Goal: Use online tool/utility: Utilize a website feature to perform a specific function

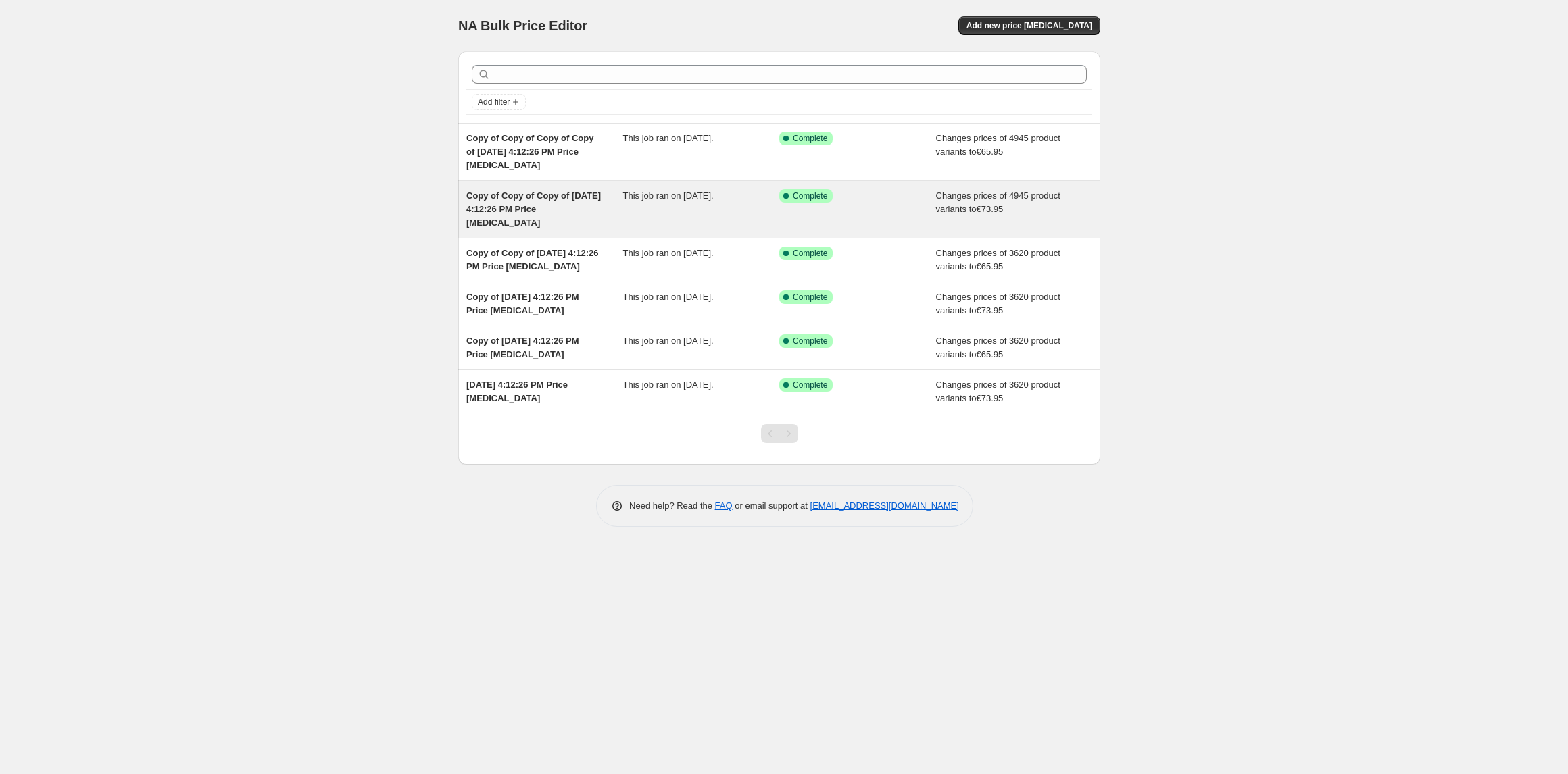
click at [852, 219] on div "Success Complete Complete" at bounding box center [858, 209] width 157 height 41
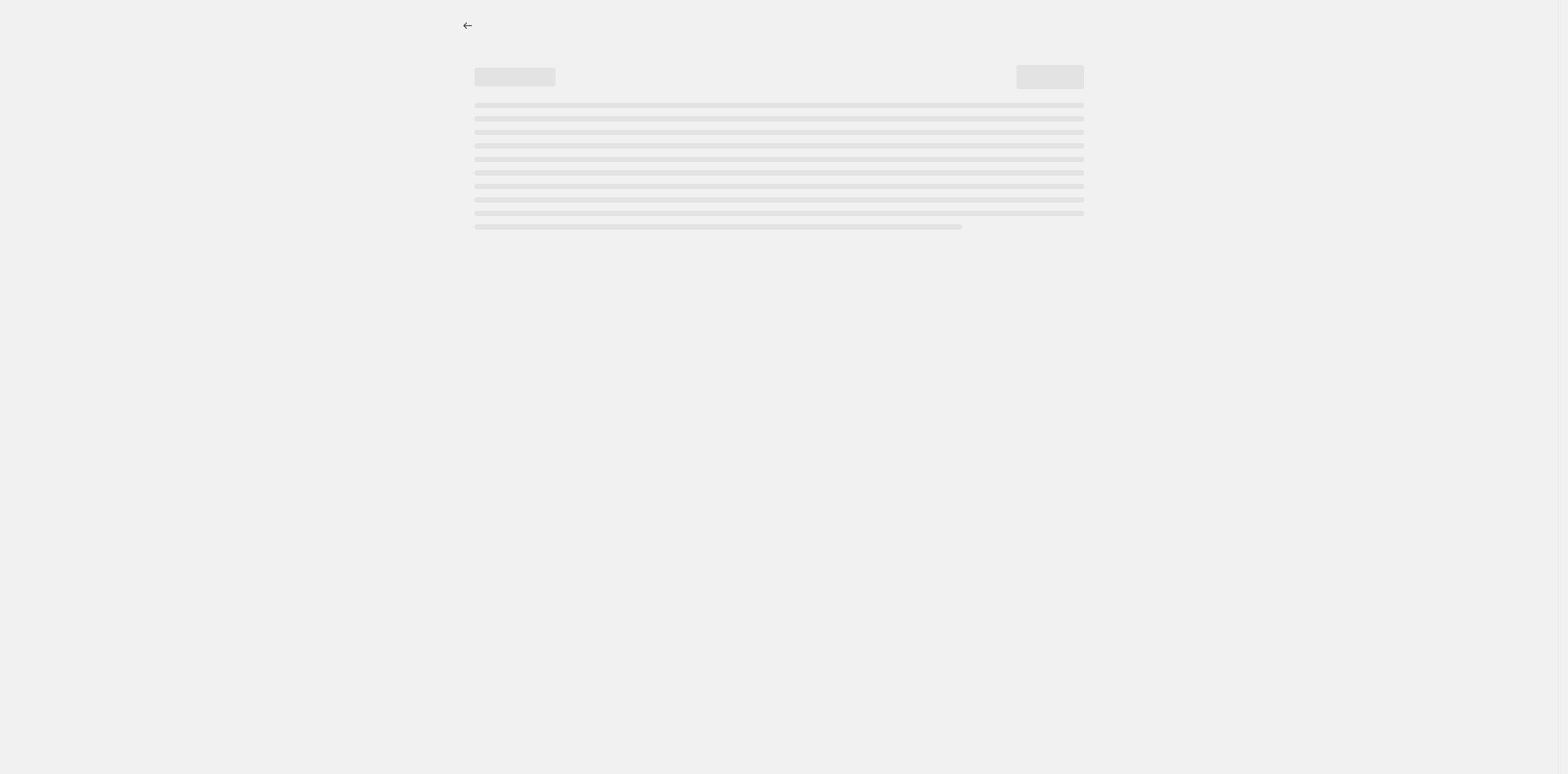
select select "title"
select select "contains"
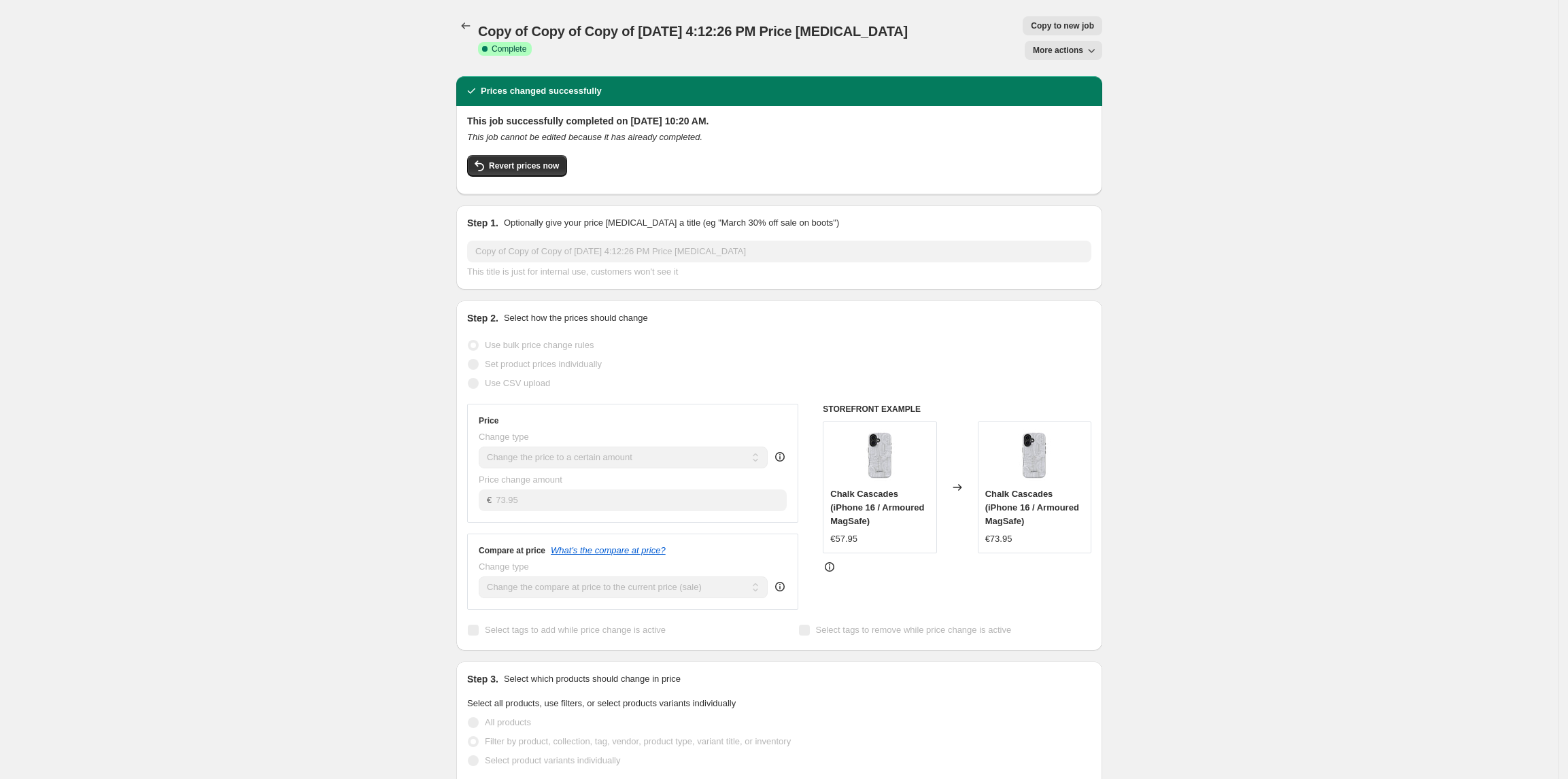
click at [1084, 22] on span "Copy to new job" at bounding box center [1062, 26] width 63 height 11
select select "title"
select select "contains"
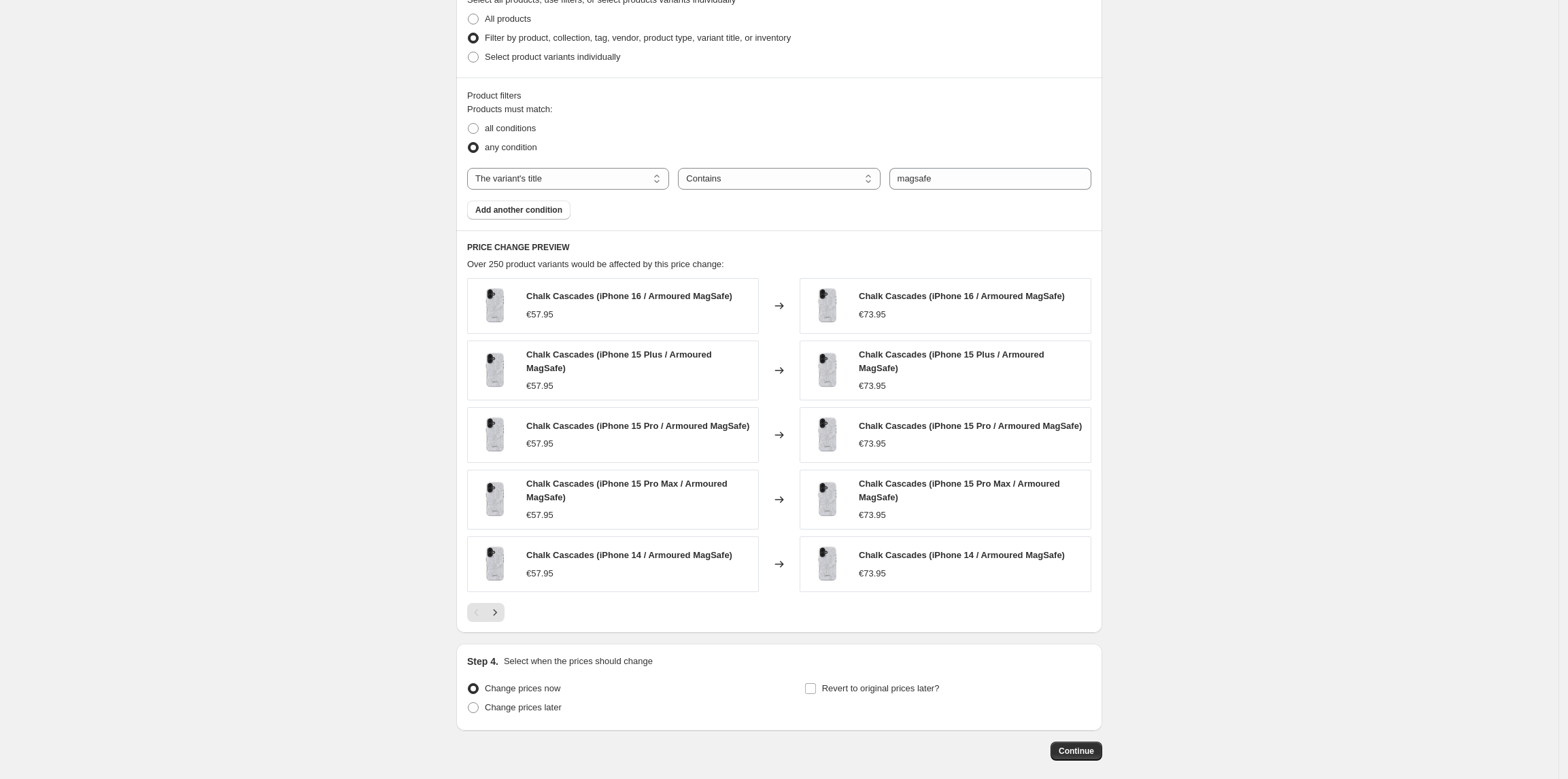
scroll to position [615, 0]
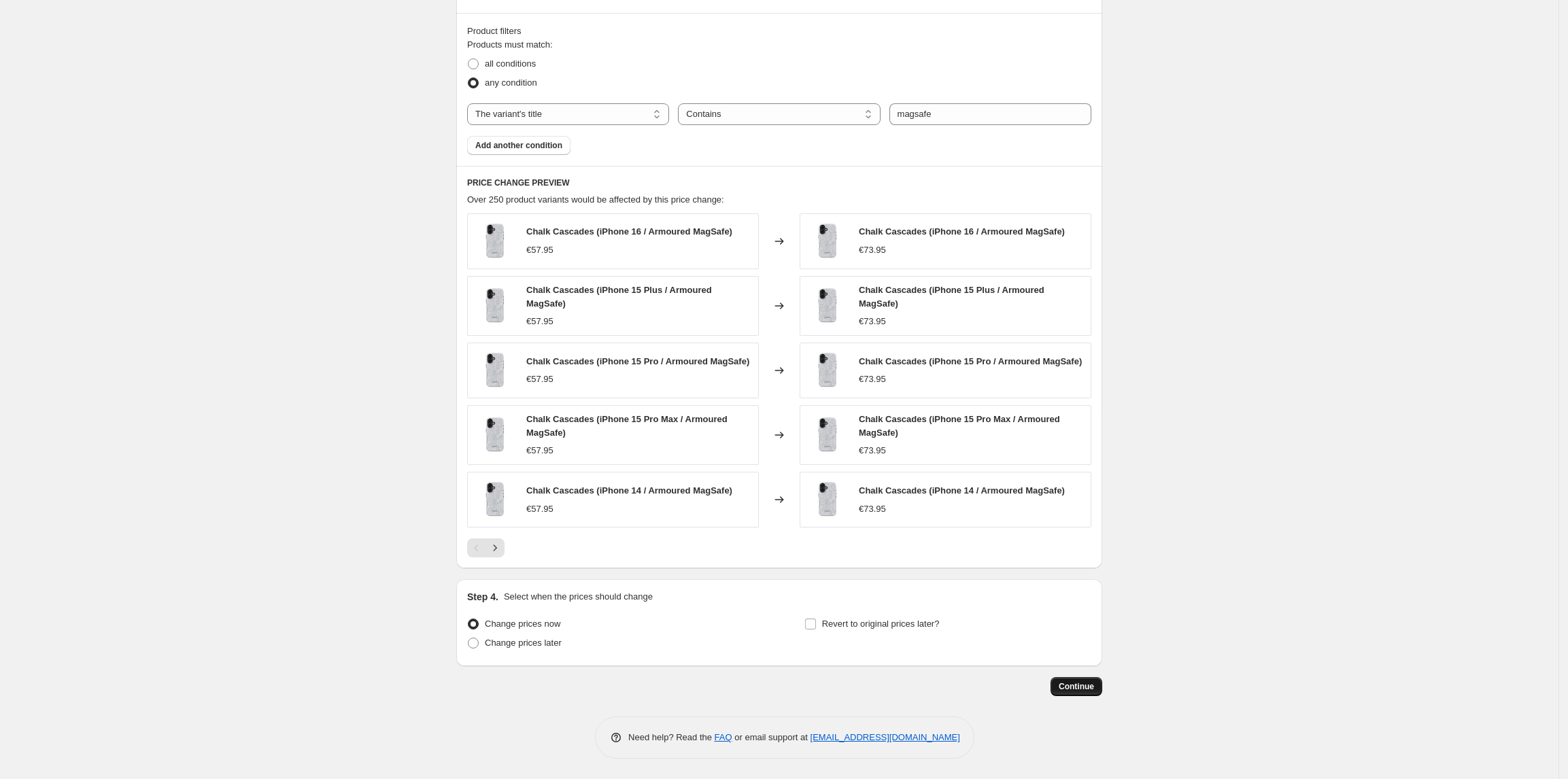
click at [1083, 687] on span "Continue" at bounding box center [1076, 687] width 36 height 11
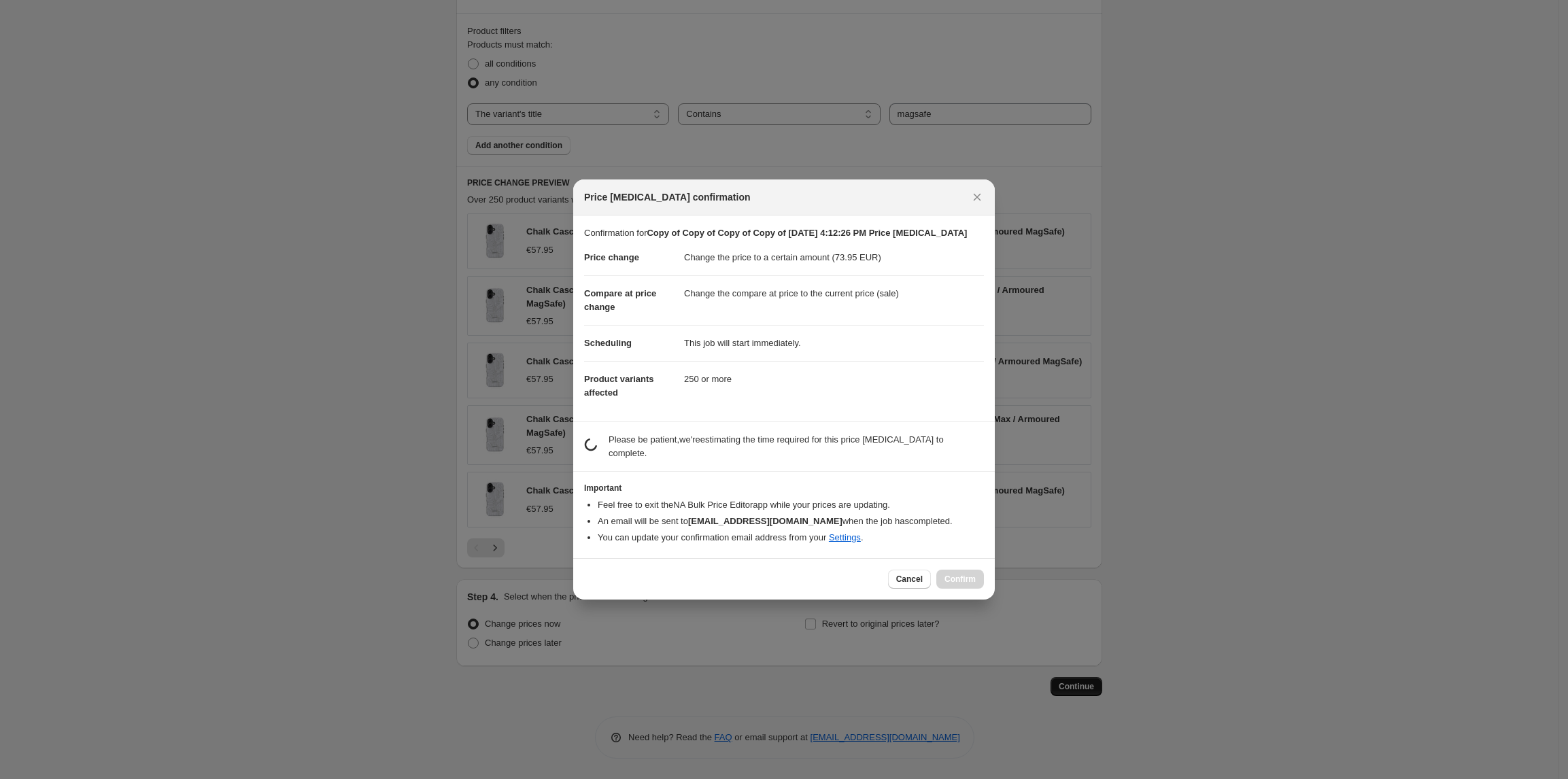
scroll to position [0, 0]
click at [956, 575] on div "Cancel Confirm" at bounding box center [936, 579] width 96 height 19
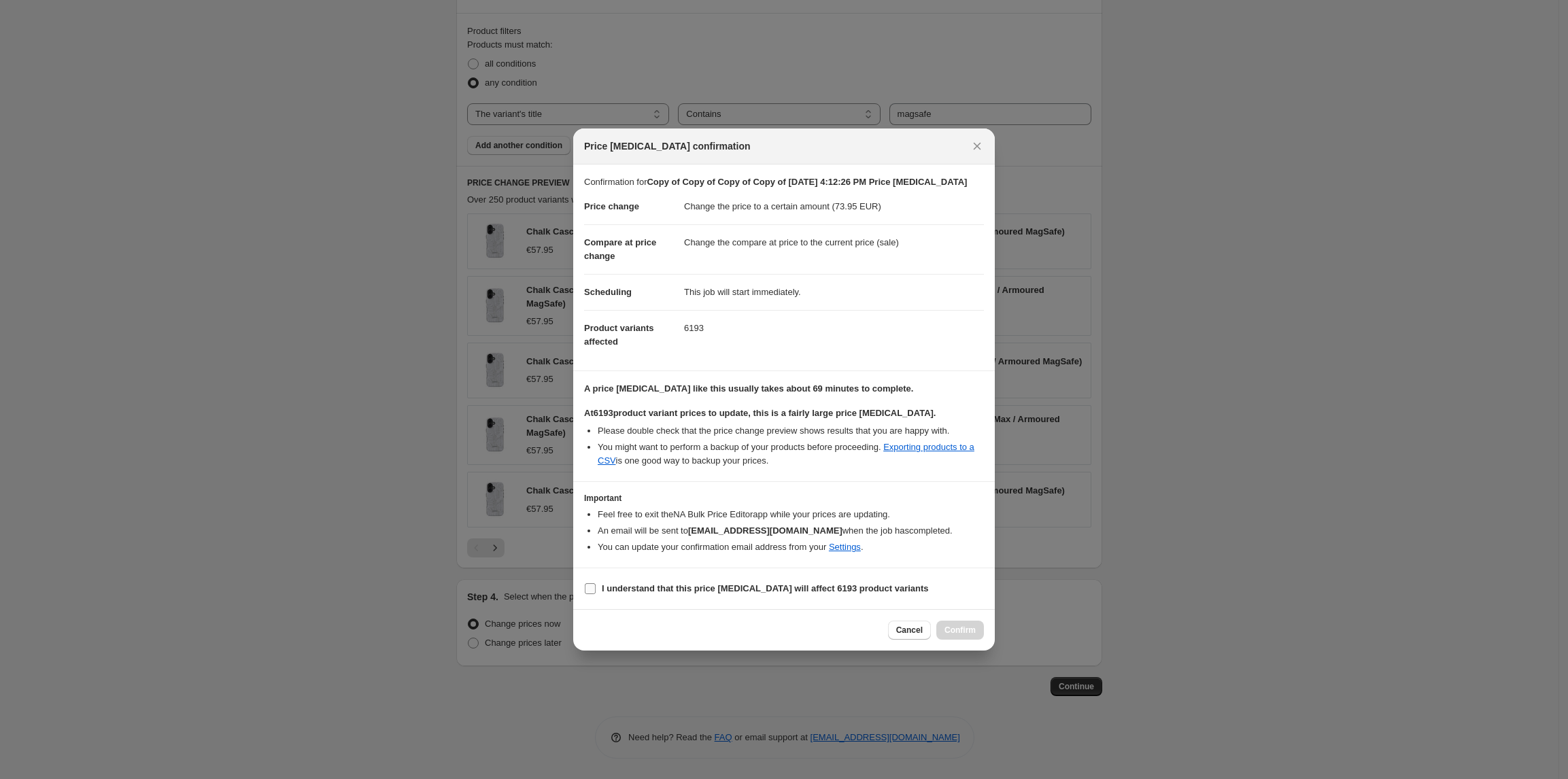
click at [631, 586] on b "I understand that this price change job will affect 6193 product variants" at bounding box center [765, 588] width 327 height 10
click at [596, 586] on input "I understand that this price change job will affect 6193 product variants" at bounding box center [590, 589] width 11 height 11
checkbox input "true"
click at [968, 628] on span "Confirm" at bounding box center [960, 631] width 31 height 11
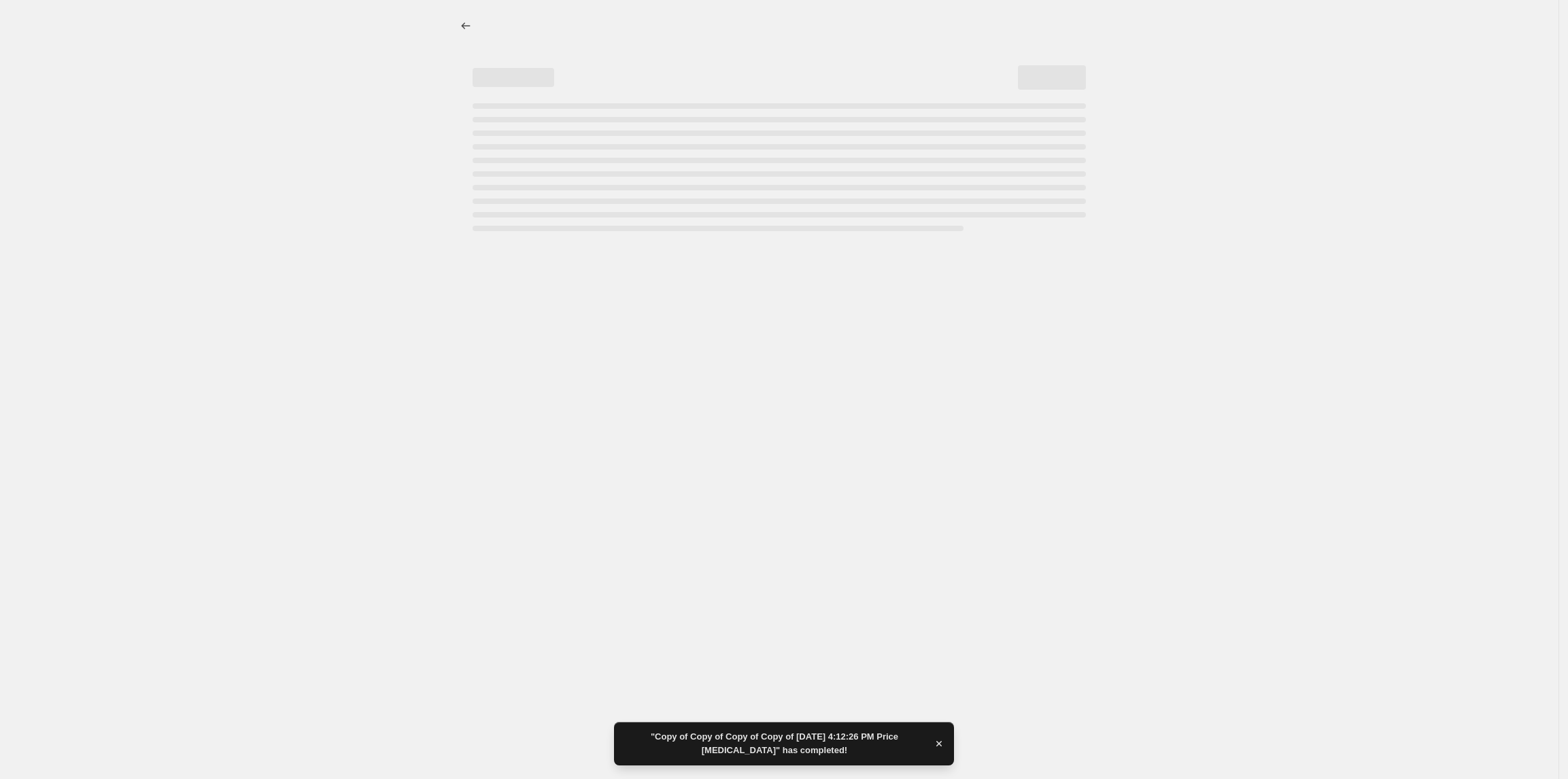
select select "title"
select select "contains"
